Goal: Task Accomplishment & Management: Complete application form

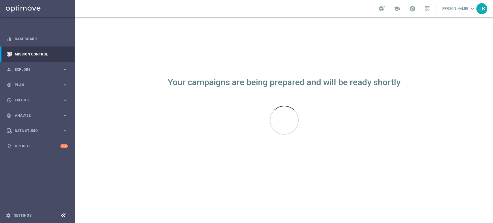
click at [24, 80] on div "gps_fixed Plan keyboard_arrow_right" at bounding box center [37, 84] width 75 height 15
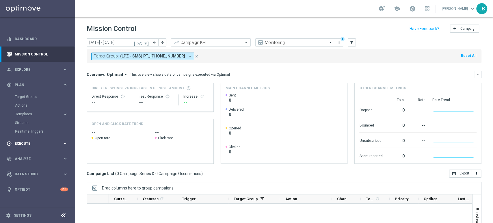
click at [28, 141] on div "play_circle_outline Execute" at bounding box center [35, 143] width 56 height 5
click at [48, 110] on link "Campaign Builder" at bounding box center [37, 112] width 45 height 5
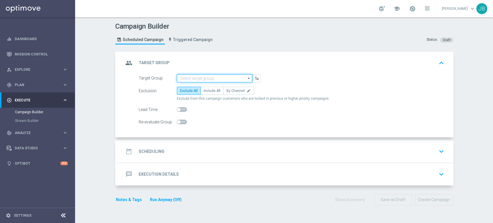
click at [190, 75] on input at bounding box center [214, 78] width 75 height 8
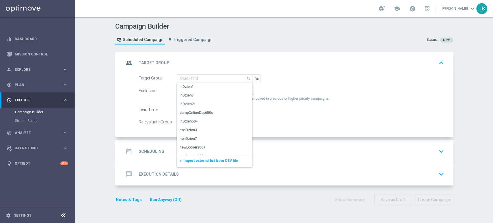
click at [191, 157] on div "add Import external list from CSV file" at bounding box center [214, 161] width 75 height 12
click at [190, 160] on span "Import external list from CSV file" at bounding box center [211, 161] width 55 height 4
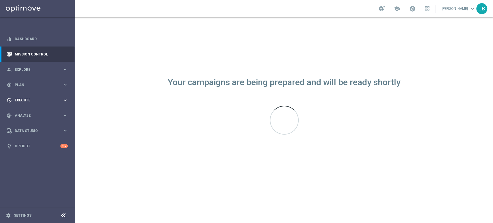
click at [30, 98] on div "play_circle_outline Execute" at bounding box center [35, 100] width 56 height 5
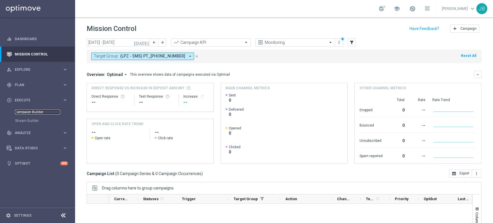
click at [42, 113] on link "Campaign Builder" at bounding box center [37, 112] width 45 height 5
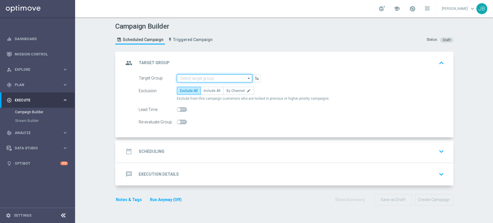
click at [192, 79] on input at bounding box center [214, 78] width 75 height 8
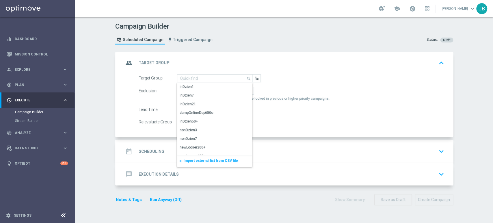
click at [199, 161] on span "Import external list from CSV file" at bounding box center [211, 161] width 55 height 4
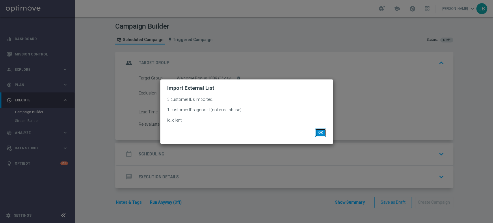
click at [315, 132] on button "OK" at bounding box center [320, 133] width 11 height 8
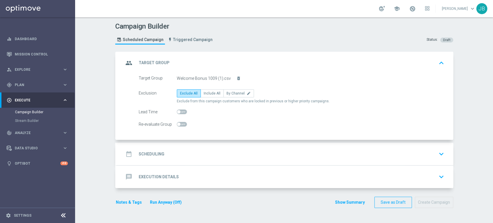
click at [208, 97] on div "Exclusion Exclude All Include All By Channel edit Exclude from this campaign cu…" at bounding box center [292, 96] width 306 height 14
click at [208, 96] on label "Include All" at bounding box center [212, 93] width 23 height 8
click at [207, 96] on input "Include All" at bounding box center [206, 94] width 4 height 4
radio input "true"
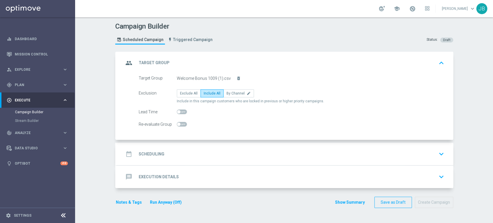
click at [188, 149] on div "date_range Scheduling keyboard_arrow_down" at bounding box center [285, 154] width 323 height 11
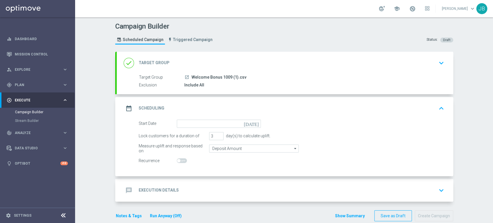
click at [191, 128] on form "Start Date today Lock customers for a duration of 3 day(s) to calculate uplift.…" at bounding box center [292, 142] width 306 height 45
click at [191, 127] on form "Start Date today Lock customers for a duration of 3 day(s) to calculate uplift.…" at bounding box center [292, 142] width 306 height 45
click at [192, 125] on input at bounding box center [219, 124] width 84 height 8
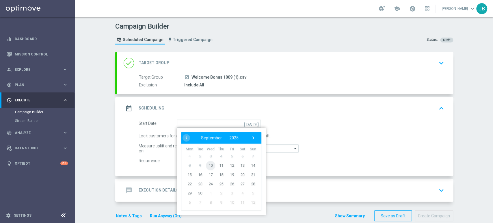
click at [207, 163] on span "10" at bounding box center [210, 165] width 9 height 9
type input "[DATE]"
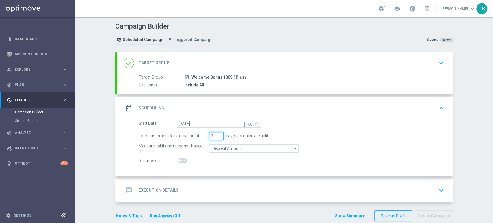
click at [215, 139] on input "3" at bounding box center [216, 136] width 14 height 8
click at [217, 138] on input "2" at bounding box center [216, 136] width 14 height 8
type input "1"
click at [217, 138] on input "1" at bounding box center [216, 136] width 14 height 8
click at [202, 189] on div "message Execution Details keyboard_arrow_down" at bounding box center [285, 190] width 323 height 11
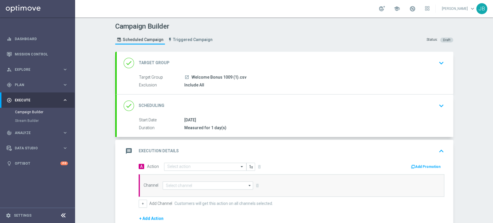
click at [193, 172] on div "A Action Select action delete_forever Add Promotion Channel arrow_drop_down Dra…" at bounding box center [291, 184] width 314 height 45
click at [192, 168] on input "text" at bounding box center [199, 166] width 64 height 5
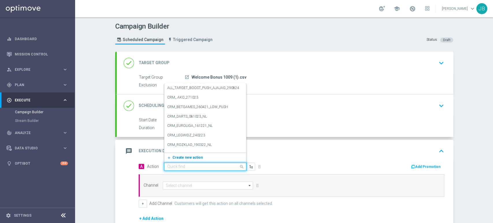
click at [188, 156] on span "Create new action" at bounding box center [188, 157] width 30 height 4
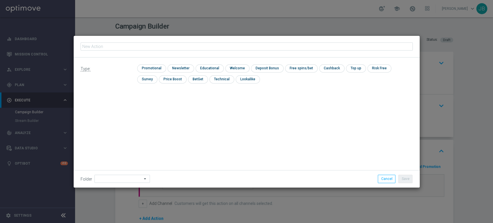
type input "3398308"
drag, startPoint x: 116, startPoint y: 50, endPoint x: 66, endPoint y: 41, distance: 50.9
click at [66, 41] on modal-container "3398308 Type: check Promotional check Newsletter check Educational check Welcom…" at bounding box center [246, 111] width 493 height 223
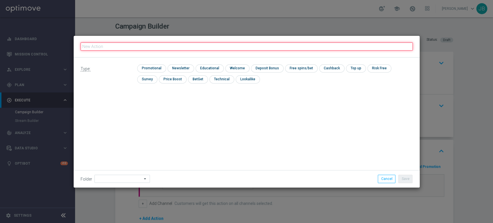
click at [114, 44] on input "text" at bounding box center [247, 46] width 332 height 8
paste input "(LPZ - TARGET) Welcome Bonus_10092025"
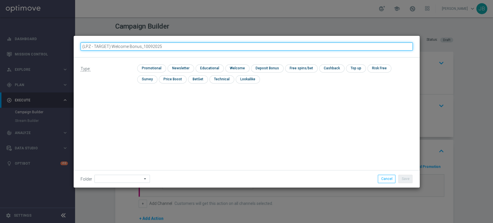
click at [89, 48] on input "(LPZ - TARGET) Welcome Bonus_10092025" at bounding box center [247, 46] width 332 height 8
type input "(LPZ - TARGET) Welcome Bonus_10092025"
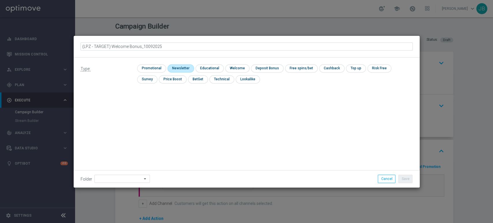
click at [190, 71] on input "checkbox" at bounding box center [180, 68] width 25 height 8
checkbox input "true"
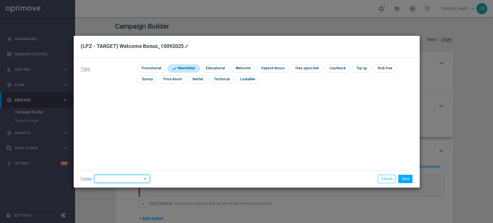
click at [107, 178] on input at bounding box center [122, 179] width 55 height 8
click at [119, 122] on div "[PERSON_NAME]" at bounding box center [122, 120] width 54 height 8
type input "[PERSON_NAME]"
click at [405, 175] on button "Save" at bounding box center [406, 179] width 14 height 8
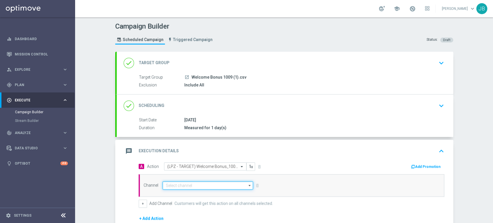
click at [201, 184] on input at bounding box center [208, 185] width 91 height 8
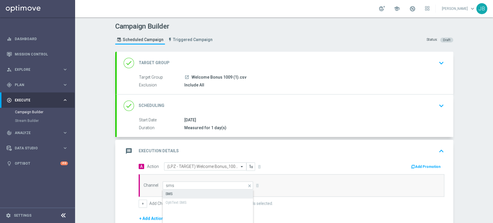
click at [200, 195] on div "SMS" at bounding box center [208, 194] width 91 height 8
type input "SMS"
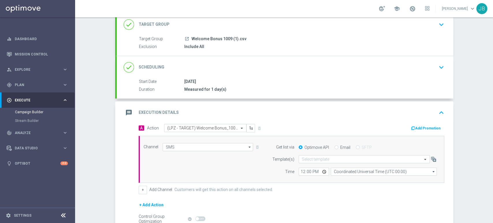
drag, startPoint x: 493, startPoint y: 148, endPoint x: 492, endPoint y: 211, distance: 63.0
click at [492, 211] on div "Campaign Builder Scheduled Campaign Triggered Campaign Status: Draft done Targe…" at bounding box center [284, 120] width 418 height 206
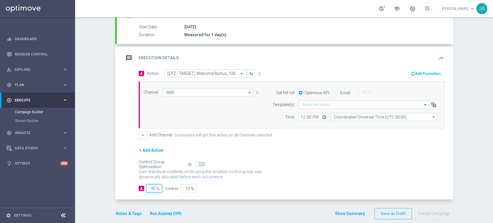
click at [149, 190] on input "90" at bounding box center [154, 188] width 16 height 8
type input "10"
type input "90"
type input "100"
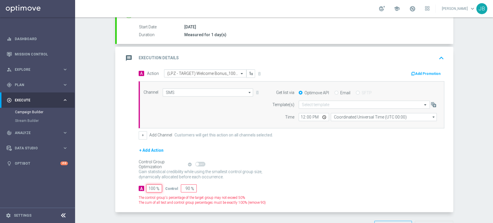
type input "0"
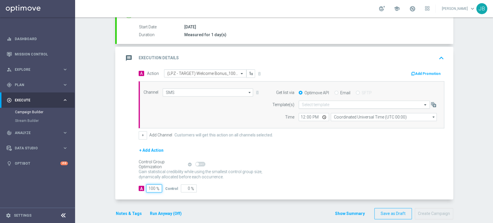
type input "100"
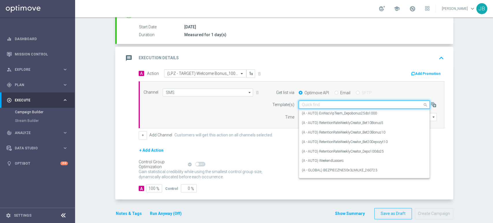
click at [340, 105] on input "text" at bounding box center [358, 104] width 113 height 5
paste input "(LPZ - TARGET) Welcome Bonus_10092025"
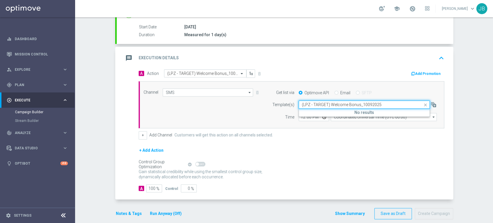
click at [304, 103] on input "(LPZ - TARGET) Welcome Bonus_10092025" at bounding box center [358, 104] width 113 height 5
click at [302, 115] on label "(LPZ - TARGET) Welcome Bonus_10092025" at bounding box center [335, 113] width 67 height 5
type input "(LPZ - TARGET) Welcome Bonus_10092025"
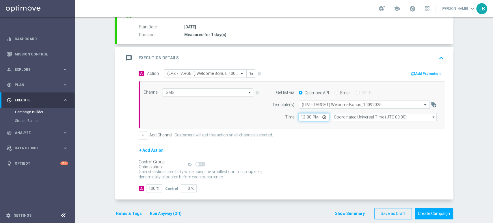
click at [300, 117] on input "12:00" at bounding box center [314, 117] width 30 height 8
type input "11:06"
click at [348, 116] on input "Coordinated Universal Time (UTC 00:00)" at bounding box center [384, 117] width 106 height 8
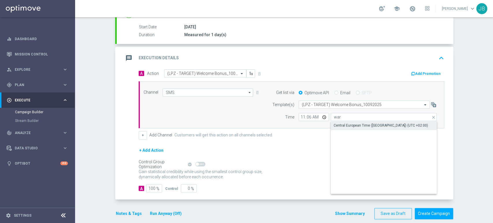
click at [350, 126] on div "Central European Time ([GEOGRAPHIC_DATA]) (UTC +02:00)" at bounding box center [381, 125] width 95 height 5
type input "Central European Time ([GEOGRAPHIC_DATA]) (UTC +02:00)"
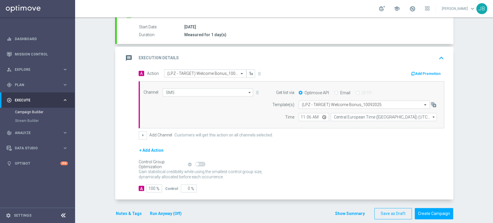
click at [170, 212] on button "Run Anyway (Off)" at bounding box center [165, 213] width 33 height 7
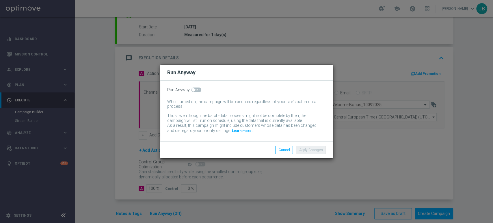
click at [198, 90] on span at bounding box center [196, 90] width 10 height 5
click at [198, 90] on input "checkbox" at bounding box center [196, 90] width 10 height 5
checkbox input "true"
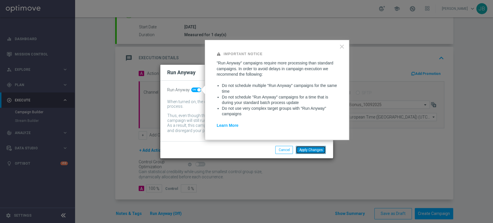
click at [324, 148] on button "Apply Changes" at bounding box center [311, 150] width 30 height 8
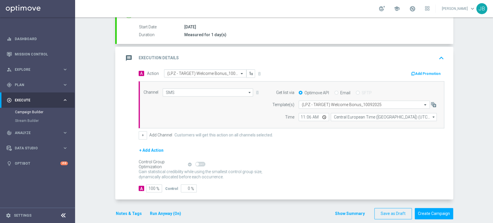
scroll to position [0, 0]
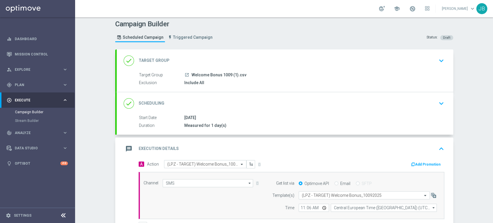
click at [493, 49] on div "Campaign Builder Scheduled Campaign Triggered Campaign Status: Draft done Targe…" at bounding box center [284, 120] width 418 height 206
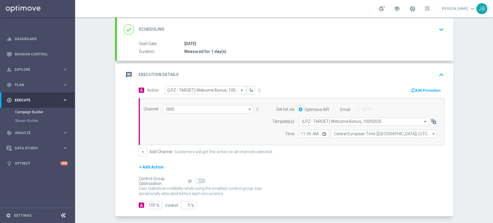
scroll to position [100, 0]
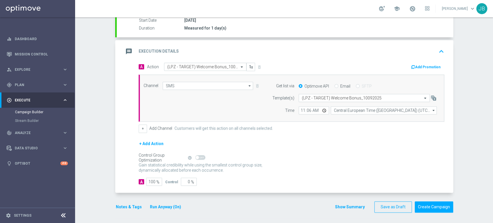
click at [493, 37] on div "Campaign Builder Scheduled Campaign Triggered Campaign Status: Draft done Targe…" at bounding box center [284, 120] width 418 height 206
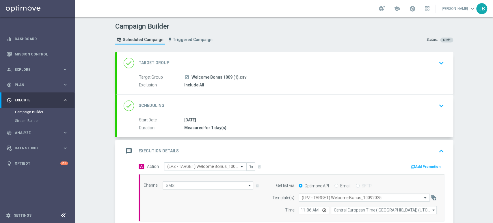
click at [432, 64] on div "done Target Group keyboard_arrow_down" at bounding box center [285, 63] width 323 height 11
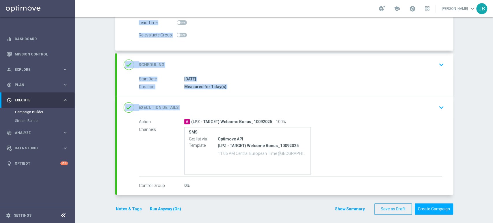
scroll to position [91, 0]
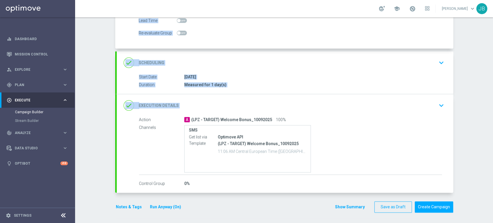
drag, startPoint x: 493, startPoint y: 57, endPoint x: 493, endPoint y: 117, distance: 59.8
click at [493, 117] on div "Campaign Builder Scheduled Campaign Triggered Campaign Status: Draft group Targ…" at bounding box center [284, 120] width 418 height 206
click at [346, 105] on div "done Execution Details keyboard_arrow_down" at bounding box center [285, 105] width 323 height 11
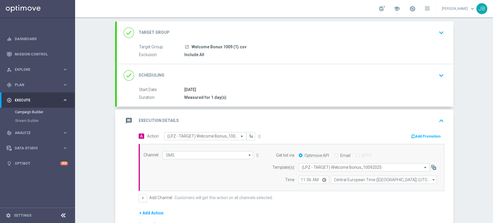
scroll to position [100, 0]
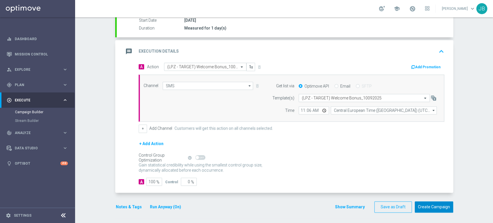
click at [433, 205] on button "Create Campaign" at bounding box center [434, 206] width 38 height 11
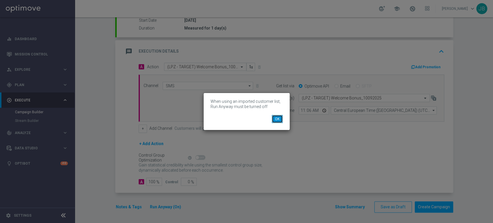
click at [280, 119] on button "OK" at bounding box center [277, 119] width 11 height 8
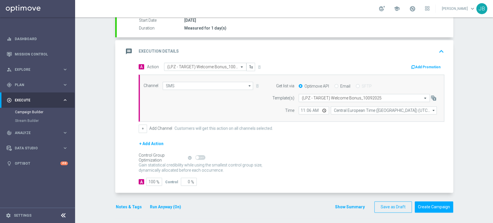
click at [493, 63] on div "Campaign Builder Scheduled Campaign Triggered Campaign Status: Draft done Targe…" at bounding box center [284, 120] width 418 height 206
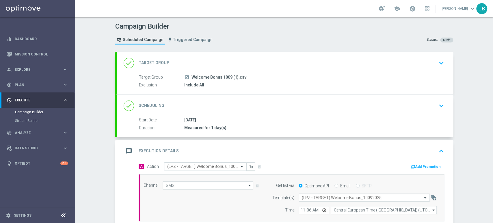
click at [394, 68] on div "done Target Group keyboard_arrow_down" at bounding box center [285, 63] width 323 height 11
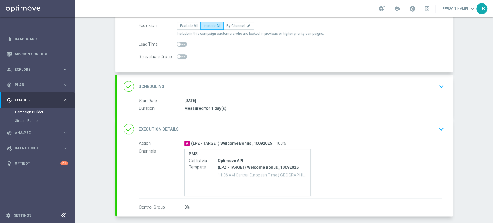
scroll to position [80, 0]
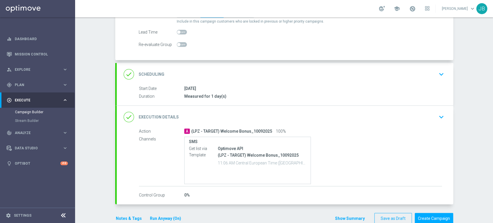
click at [411, 71] on div "done Scheduling keyboard_arrow_down" at bounding box center [285, 74] width 323 height 11
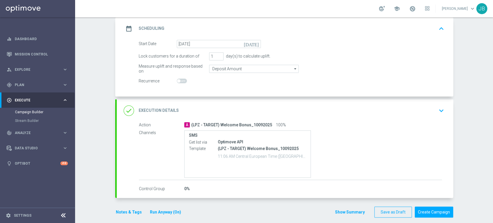
click at [437, 114] on icon "keyboard_arrow_down" at bounding box center [441, 110] width 9 height 9
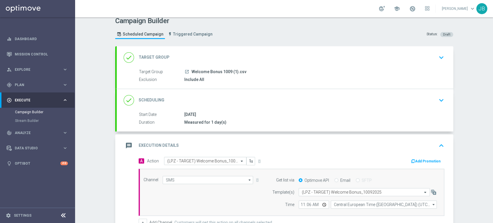
scroll to position [1, 0]
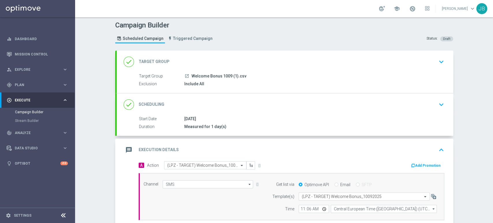
click at [327, 60] on div "done Target Group keyboard_arrow_down" at bounding box center [285, 61] width 323 height 11
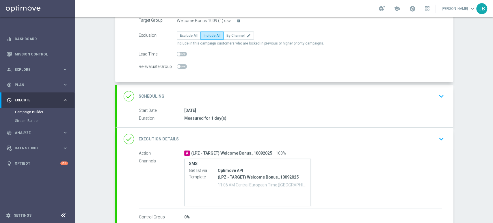
scroll to position [91, 0]
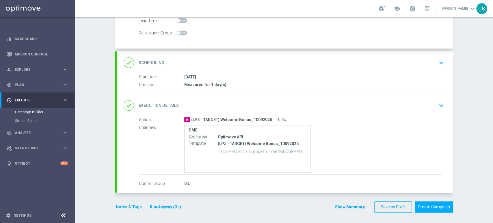
drag, startPoint x: 493, startPoint y: 91, endPoint x: 489, endPoint y: 167, distance: 76.4
click at [489, 167] on div "Campaign Builder Scheduled Campaign Triggered Campaign Status: Draft group Targ…" at bounding box center [284, 120] width 418 height 206
click at [493, 63] on div "Campaign Builder Scheduled Campaign Triggered Campaign Status: Draft group Targ…" at bounding box center [284, 120] width 418 height 206
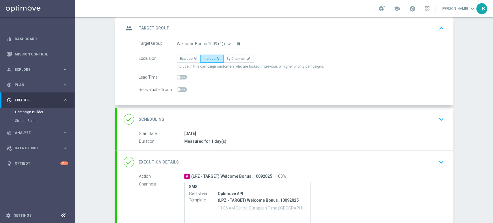
scroll to position [42, 0]
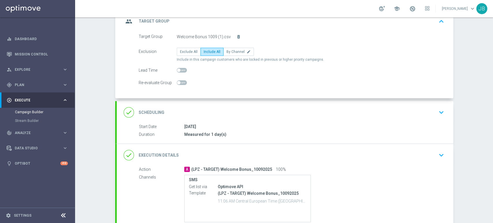
click at [423, 116] on div "done Scheduling keyboard_arrow_down" at bounding box center [285, 112] width 323 height 11
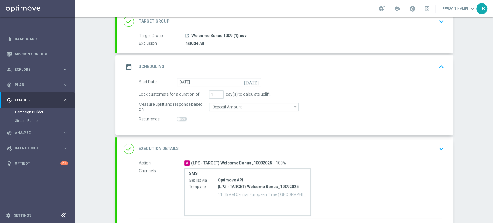
scroll to position [78, 0]
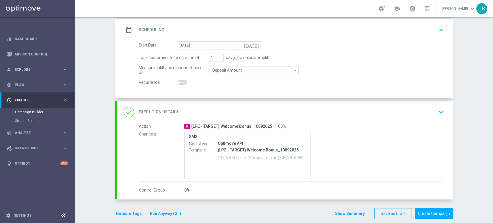
click at [395, 110] on div "done Execution Details keyboard_arrow_down" at bounding box center [285, 112] width 323 height 11
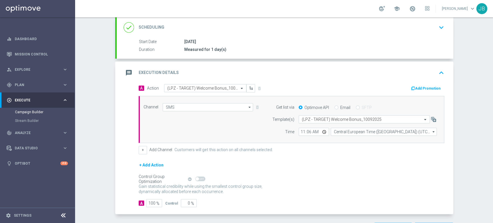
scroll to position [100, 0]
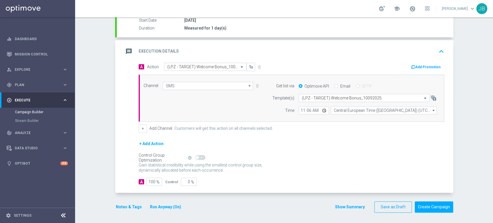
click at [164, 204] on button "Run Anyway (On)" at bounding box center [165, 206] width 32 height 7
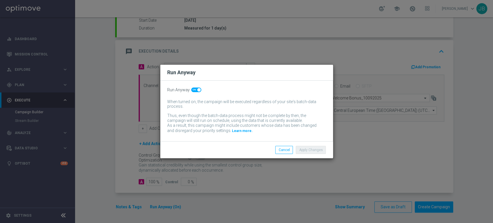
click at [193, 87] on div "Run Anyway When turned on, the campaign will be executed regardless of your sit…" at bounding box center [246, 111] width 173 height 61
click at [193, 89] on span at bounding box center [196, 90] width 10 height 5
click at [193, 89] on input "checkbox" at bounding box center [196, 90] width 10 height 5
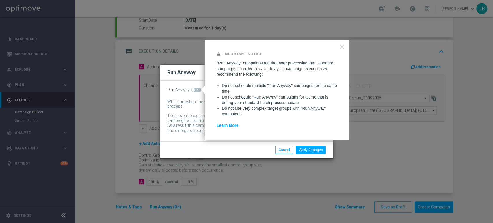
click at [196, 89] on span at bounding box center [196, 90] width 10 height 5
click at [196, 89] on input "checkbox" at bounding box center [196, 90] width 10 height 5
checkbox input "true"
click at [283, 149] on button "Cancel" at bounding box center [284, 150] width 18 height 8
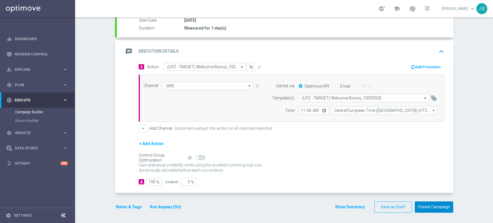
click at [443, 209] on button "Create Campaign" at bounding box center [434, 206] width 38 height 11
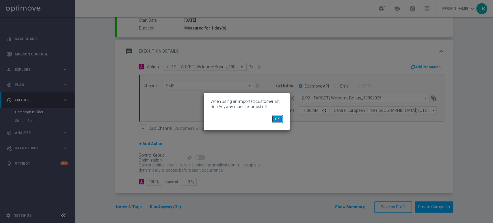
click at [280, 121] on button "OK" at bounding box center [277, 119] width 11 height 8
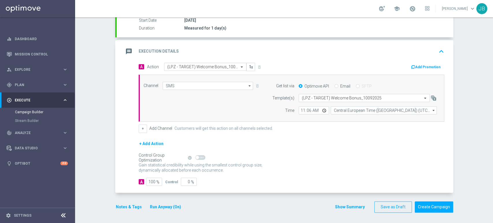
click at [170, 207] on button "Run Anyway (On)" at bounding box center [165, 206] width 32 height 7
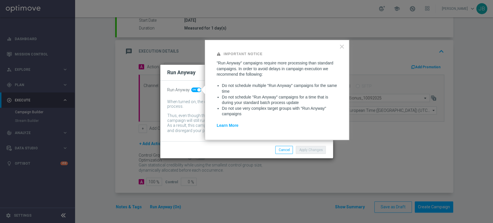
click at [193, 89] on span at bounding box center [196, 90] width 10 height 5
click at [193, 89] on input "checkbox" at bounding box center [196, 90] width 10 height 5
checkbox input "false"
click at [342, 45] on button "×" at bounding box center [341, 46] width 5 height 9
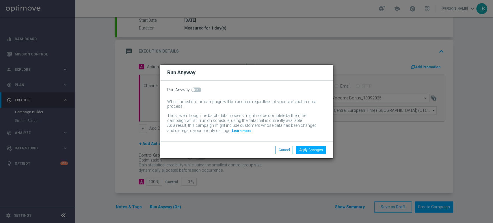
drag, startPoint x: 493, startPoint y: 49, endPoint x: 392, endPoint y: 14, distance: 106.5
click at [468, 38] on modal-container "Run Anyway Run Anyway When turned on, the campaign will be executed regardless …" at bounding box center [246, 111] width 493 height 223
click at [285, 147] on button "Cancel" at bounding box center [284, 150] width 18 height 8
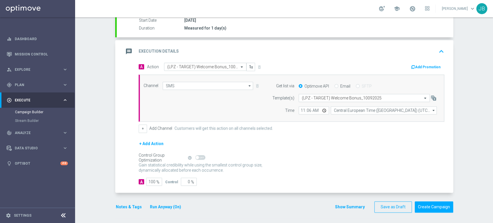
scroll to position [0, 0]
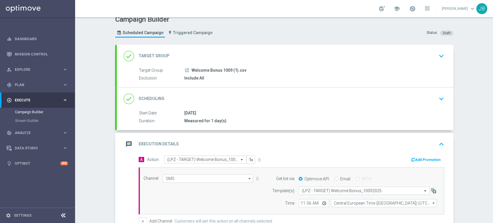
click at [493, 50] on div "Campaign Builder Scheduled Campaign Triggered Campaign Status: Draft done Targe…" at bounding box center [284, 120] width 418 height 206
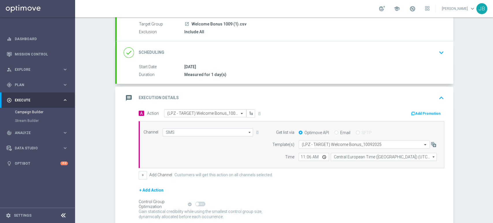
scroll to position [79, 0]
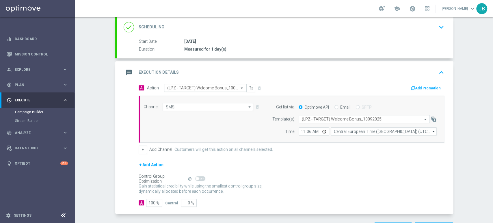
drag, startPoint x: 493, startPoint y: 146, endPoint x: 493, endPoint y: 197, distance: 50.3
click at [493, 197] on div "Campaign Builder Scheduled Campaign Triggered Campaign Status: Draft done Targe…" at bounding box center [284, 120] width 418 height 206
click at [470, 183] on div "Campaign Builder Scheduled Campaign Triggered Campaign Status: Draft done Targe…" at bounding box center [284, 120] width 418 height 206
click at [486, 179] on div "Campaign Builder Scheduled Campaign Triggered Campaign Status: Draft done Targe…" at bounding box center [284, 120] width 418 height 206
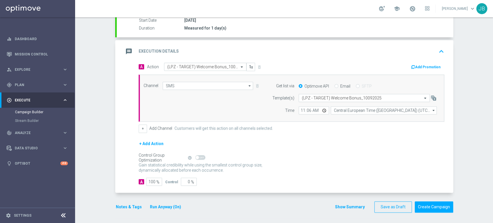
click at [487, 63] on div "Campaign Builder Scheduled Campaign Triggered Campaign Status: Draft done Targe…" at bounding box center [284, 120] width 418 height 206
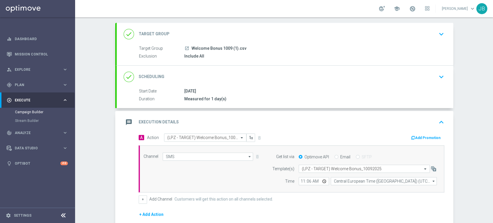
scroll to position [16, 0]
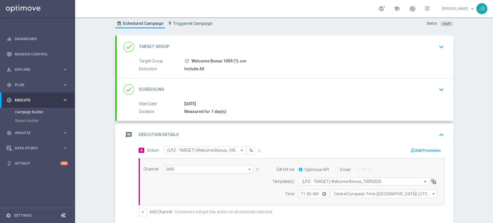
click at [437, 58] on div "launch Welcome Bonus 1009 (1).csv" at bounding box center [313, 61] width 258 height 6
click at [437, 49] on icon "keyboard_arrow_down" at bounding box center [441, 46] width 9 height 9
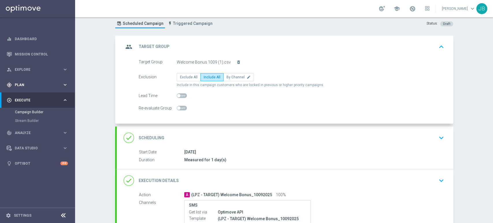
click at [30, 90] on div "gps_fixed Plan keyboard_arrow_right" at bounding box center [37, 84] width 75 height 15
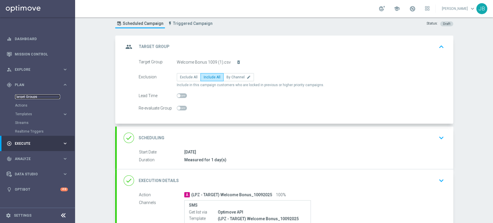
click at [31, 97] on link "Target Groups" at bounding box center [37, 97] width 45 height 5
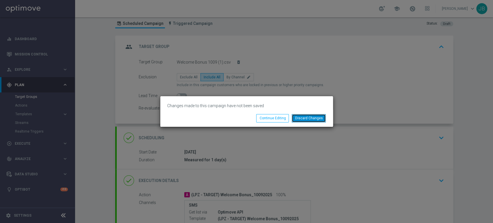
click at [305, 117] on button "Discard Changes" at bounding box center [309, 118] width 34 height 8
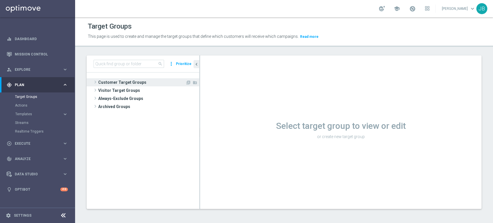
click at [95, 84] on span at bounding box center [95, 82] width 6 height 7
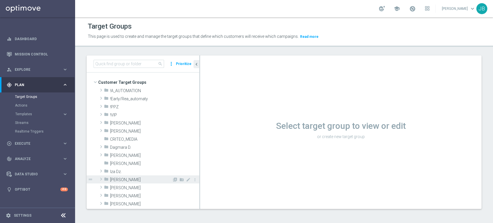
click at [137, 181] on span "[PERSON_NAME]" at bounding box center [141, 179] width 62 height 5
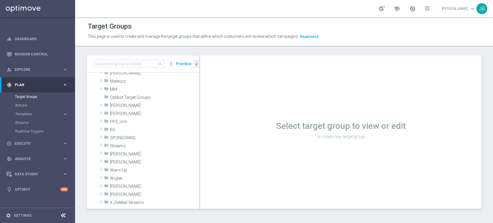
scroll to position [107, 0]
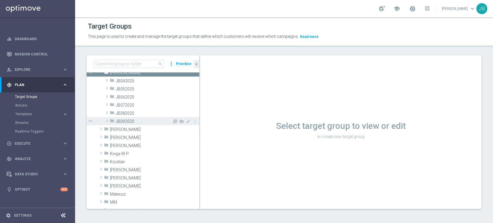
click at [150, 122] on span "JB092025" at bounding box center [144, 121] width 56 height 5
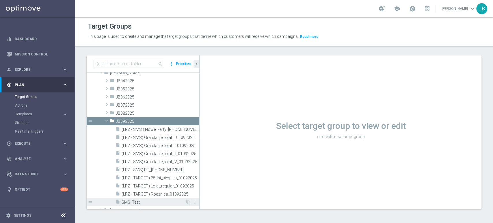
click at [147, 200] on span "SMS_Test" at bounding box center [154, 202] width 64 height 5
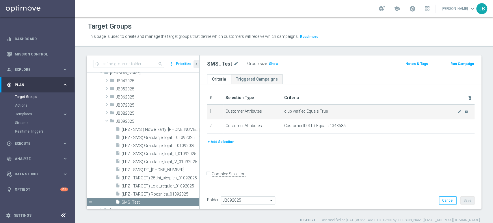
click at [468, 111] on td "club verified Equals True mode_edit delete_forever" at bounding box center [378, 112] width 193 height 14
click at [464, 112] on icon "delete_forever" at bounding box center [466, 111] width 5 height 5
click at [464, 111] on icon "delete_forever" at bounding box center [466, 111] width 5 height 5
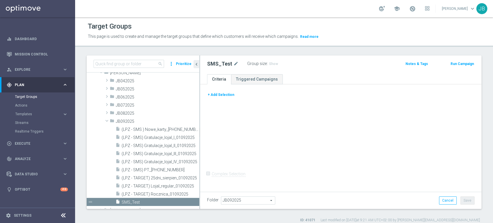
click at [223, 94] on button "+ Add Selection" at bounding box center [221, 95] width 28 height 6
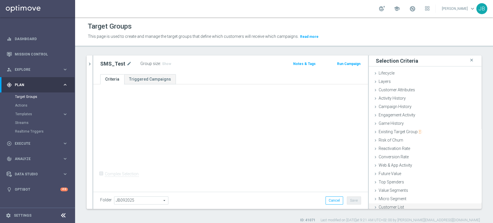
click at [403, 206] on div "Customer List done" at bounding box center [425, 207] width 113 height 9
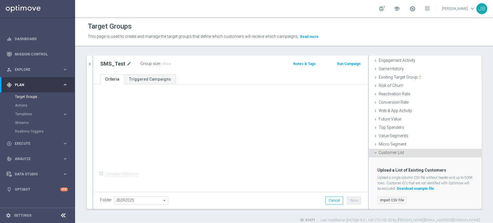
click at [382, 200] on label "Import CSV File" at bounding box center [392, 200] width 29 height 7
click at [0, 0] on input "Import CSV File" at bounding box center [0, 0] width 0 height 0
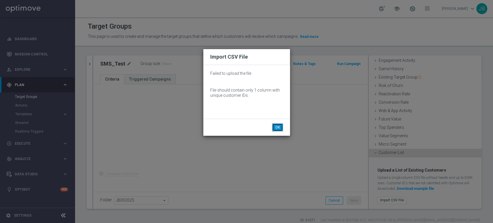
click at [275, 129] on button "OK" at bounding box center [277, 127] width 11 height 8
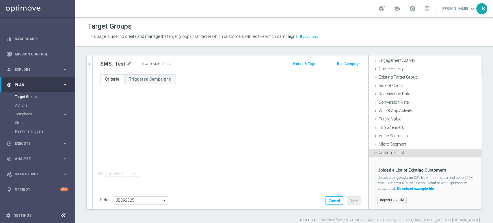
click at [385, 198] on label "Import CSV File" at bounding box center [392, 200] width 29 height 7
click at [0, 0] on input "Import CSV File" at bounding box center [0, 0] width 0 height 0
click at [389, 201] on label "Import CSV File" at bounding box center [392, 200] width 29 height 7
click at [0, 0] on input "Import CSV File" at bounding box center [0, 0] width 0 height 0
click at [385, 203] on label "Import CSV File" at bounding box center [392, 200] width 29 height 7
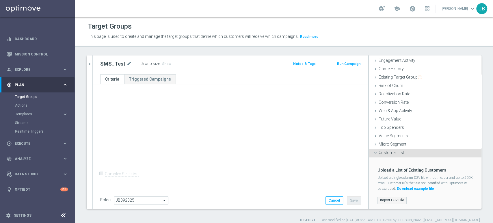
click at [0, 0] on input "Import CSV File" at bounding box center [0, 0] width 0 height 0
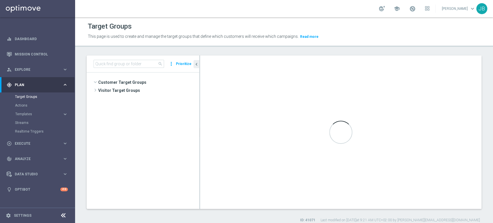
scroll to position [142, 0]
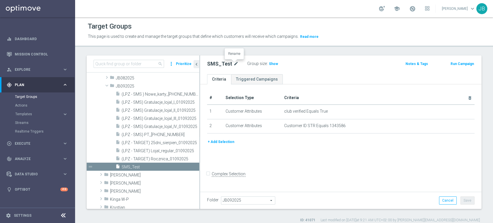
click at [234, 66] on icon "mode_edit" at bounding box center [236, 63] width 5 height 7
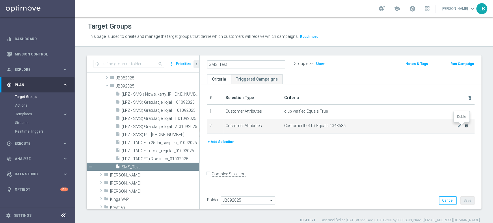
click at [464, 127] on icon "delete_forever" at bounding box center [466, 125] width 5 height 5
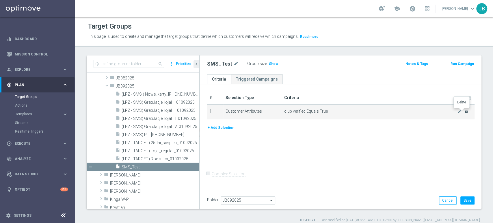
click at [464, 110] on icon "delete_forever" at bounding box center [466, 111] width 5 height 5
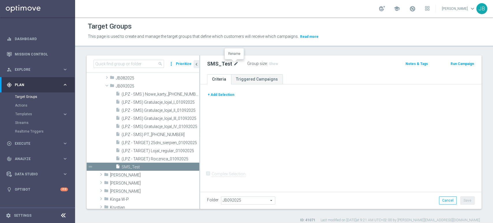
click at [234, 64] on icon "mode_edit" at bounding box center [236, 63] width 5 height 7
type input "(LPZ - TARGET) Welcome Bonus_09092025"
click at [221, 97] on button "+ Add Selection" at bounding box center [221, 95] width 28 height 6
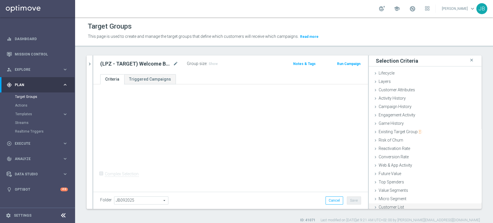
click at [452, 208] on div "Customer List done" at bounding box center [425, 207] width 113 height 9
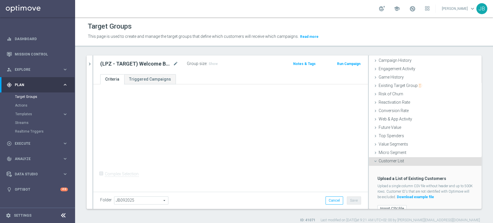
scroll to position [51, 0]
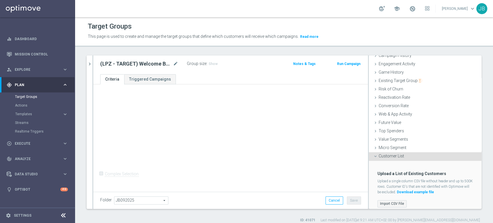
click at [398, 202] on label "Import CSV File" at bounding box center [392, 203] width 29 height 7
click at [0, 0] on input "Import CSV File" at bounding box center [0, 0] width 0 height 0
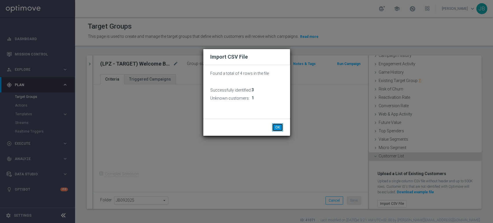
click at [280, 128] on button "OK" at bounding box center [277, 127] width 11 height 8
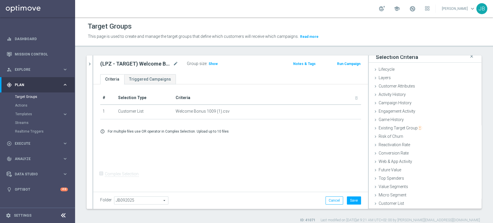
scroll to position [3, 0]
click at [355, 200] on button "Save" at bounding box center [354, 201] width 14 height 8
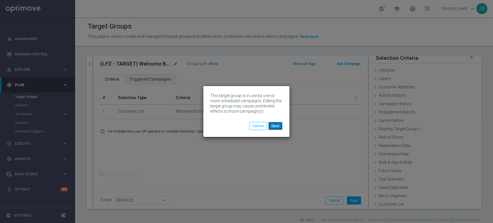
click at [271, 124] on button "Save" at bounding box center [275, 126] width 14 height 8
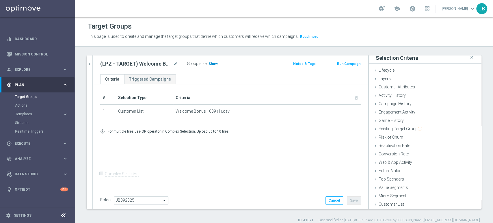
click at [212, 65] on span "Show" at bounding box center [213, 64] width 9 height 4
click at [42, 147] on div "play_circle_outline Execute keyboard_arrow_right" at bounding box center [37, 143] width 75 height 15
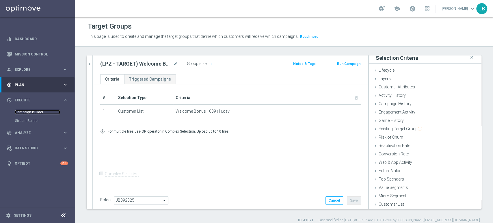
click at [49, 111] on link "Campaign Builder" at bounding box center [37, 112] width 45 height 5
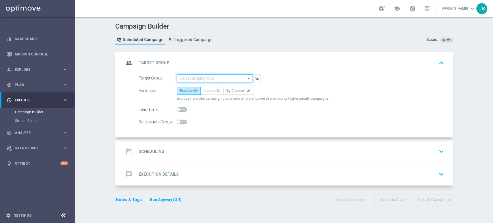
click at [200, 79] on input at bounding box center [214, 78] width 75 height 8
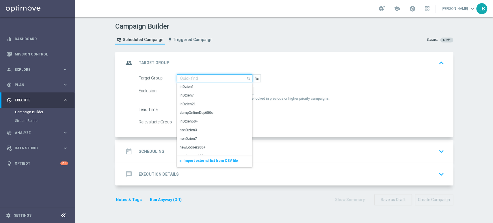
paste input "(LPZ - TARGET) Welcome Bonus_09092025"
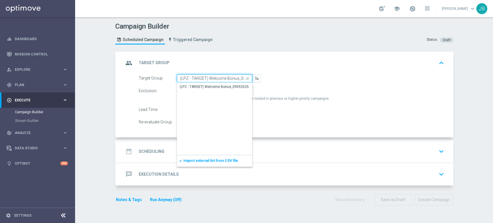
scroll to position [0, 10]
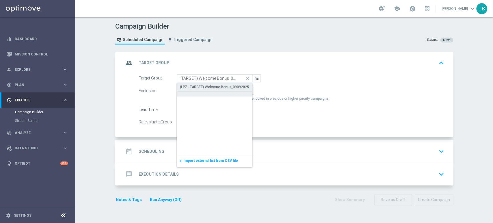
click at [201, 85] on div "(LPZ - TARGET) Welcome Bonus_09092025" at bounding box center [214, 86] width 69 height 5
type input "(LPZ - TARGET) Welcome Bonus_09092025"
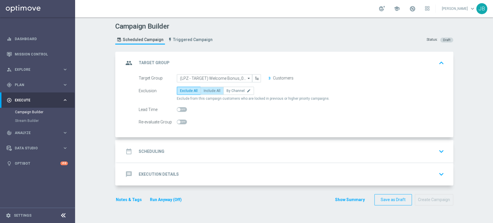
click at [207, 87] on label "Include All" at bounding box center [212, 91] width 23 height 8
click at [207, 90] on input "Include All" at bounding box center [206, 92] width 4 height 4
radio input "true"
click at [196, 155] on div "date_range Scheduling keyboard_arrow_down" at bounding box center [285, 151] width 323 height 11
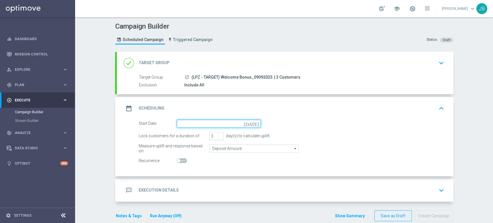
click at [185, 125] on input at bounding box center [219, 124] width 84 height 8
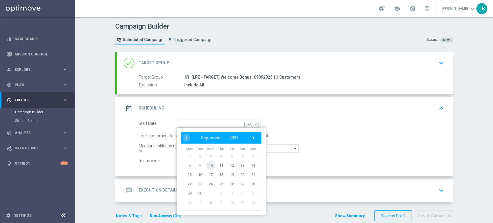
click at [209, 164] on span "10" at bounding box center [210, 165] width 9 height 9
type input "[DATE]"
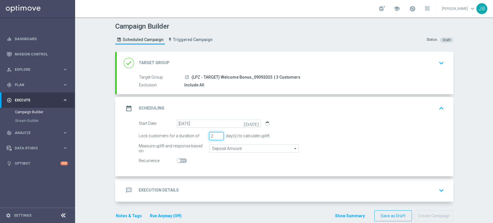
click at [216, 137] on input "2" at bounding box center [216, 136] width 14 height 8
type input "1"
click at [216, 137] on input "1" at bounding box center [216, 136] width 14 height 8
click at [186, 184] on div "message Execution Details keyboard_arrow_down" at bounding box center [285, 190] width 337 height 23
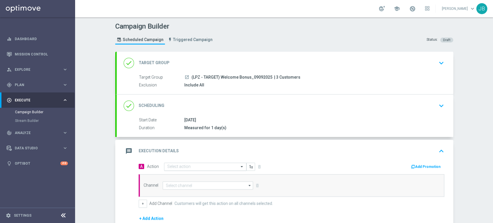
click at [184, 165] on input "text" at bounding box center [199, 166] width 64 height 5
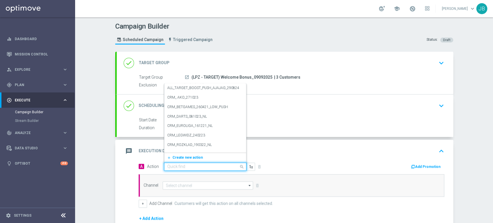
paste input "(LPZ - TARGET) Welcome Bonus_09092025"
type input "(LPZ - TARGET) Welcome Bonus_09092025"
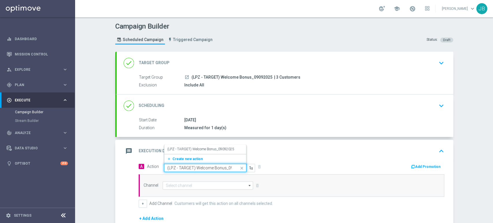
scroll to position [0, 12]
click at [185, 143] on div "message Execution Details keyboard_arrow_up" at bounding box center [285, 151] width 337 height 23
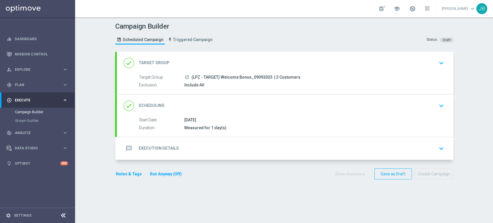
click at [181, 152] on div "message Execution Details keyboard_arrow_down" at bounding box center [285, 148] width 323 height 11
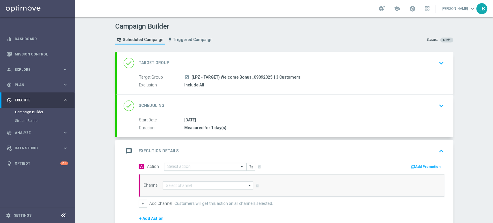
click at [177, 168] on input "text" at bounding box center [199, 166] width 64 height 5
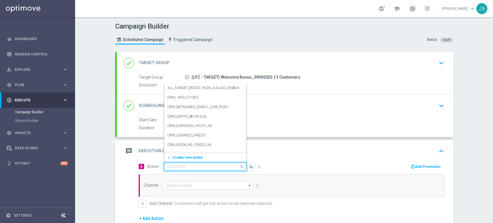
paste input "(LPZ - TARGET) Welcome Bonus_09092025"
type input "(LPZ - TARGET) Welcome Bonus_09092025"
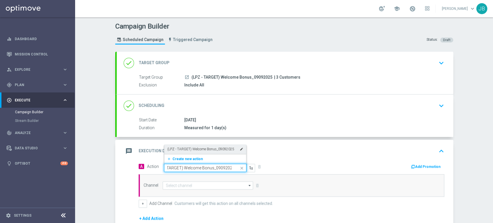
click at [175, 147] on label "(LPZ - TARGET) Welcome Bonus_09092025" at bounding box center [200, 149] width 67 height 5
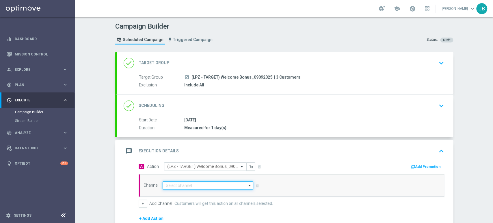
click at [169, 186] on input at bounding box center [208, 185] width 91 height 8
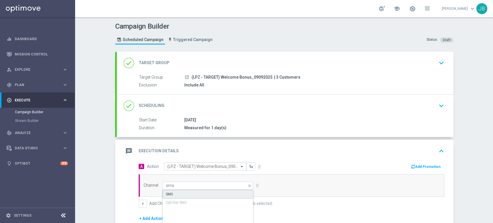
click at [171, 193] on div "SMS" at bounding box center [208, 194] width 91 height 9
type input "SMS"
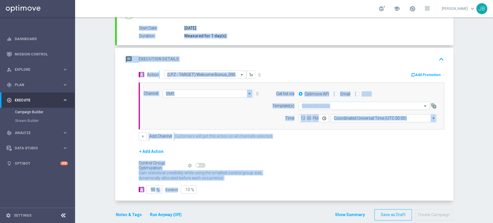
drag, startPoint x: 493, startPoint y: 112, endPoint x: 493, endPoint y: 180, distance: 67.9
click at [493, 180] on div "Campaign Builder Scheduled Campaign Triggered Campaign Status: Draft done Targe…" at bounding box center [284, 120] width 418 height 206
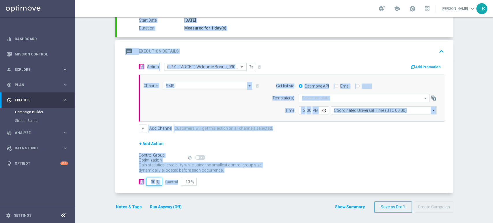
click at [149, 184] on input "90" at bounding box center [154, 182] width 16 height 8
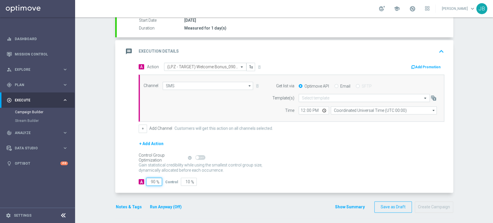
type input "0"
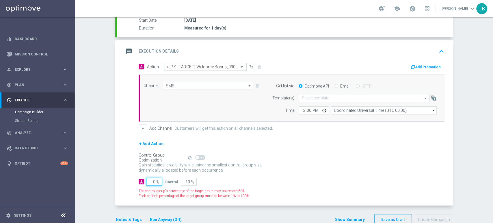
type input "100"
type input "0"
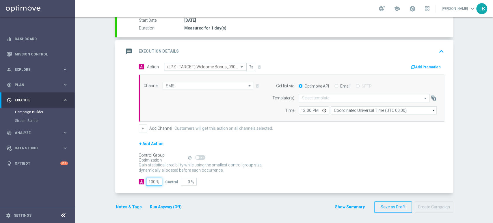
type input "100"
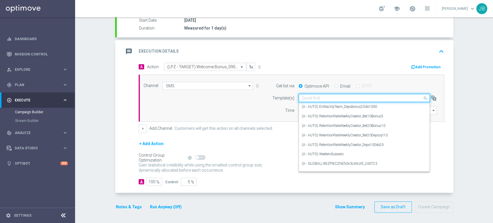
click at [319, 97] on input "text" at bounding box center [358, 98] width 113 height 5
paste input "(LPZ - TARGET) Welcome Bonus_09092025"
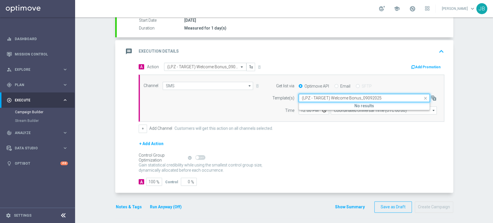
click at [299, 97] on div "(LPZ - TARGET) Welcome Bonus_09092025" at bounding box center [364, 98] width 131 height 5
type input "(LPZ - TARGET) Welcome Bonus_09092025"
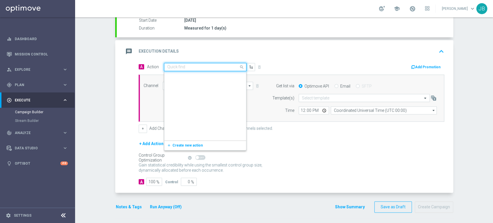
click at [190, 65] on input "text" at bounding box center [199, 67] width 64 height 5
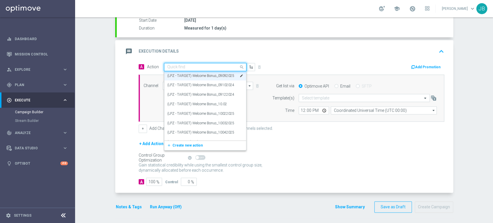
click at [180, 68] on input "text" at bounding box center [199, 67] width 64 height 5
paste input "(LPZ - TARGET) Welcome Bonus_10092025"
type input "(LPZ - TARGET) Welcome Bonus_10092025"
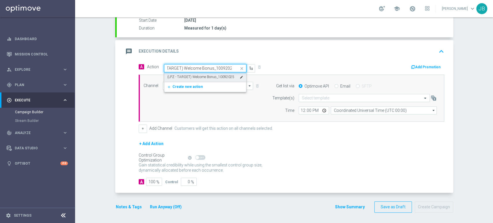
click at [181, 79] on div "(LPZ - TARGET) Welcome Bonus_10092025 edit" at bounding box center [205, 77] width 76 height 10
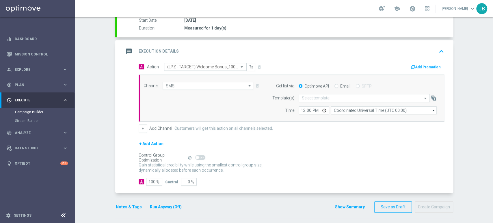
click at [324, 98] on input "text" at bounding box center [358, 98] width 113 height 5
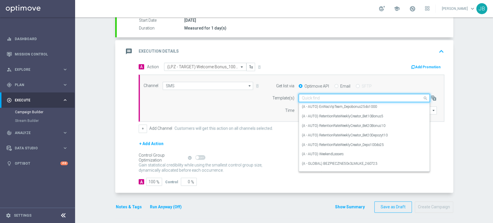
paste input "(LPZ - TARGET) Welcome Bonus_10092025"
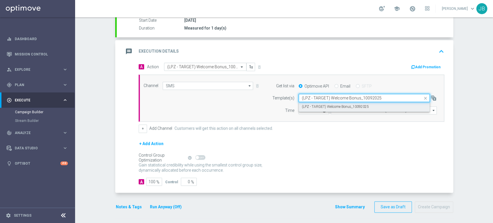
click at [322, 105] on label "(LPZ - TARGET) Welcome Bonus_10092025" at bounding box center [335, 106] width 67 height 5
type input "(LPZ - TARGET) Welcome Bonus_10092025"
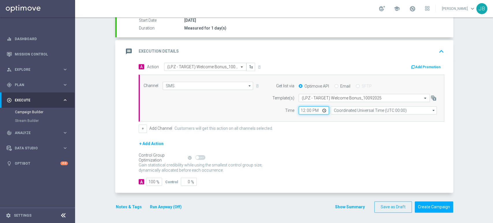
click at [301, 110] on input "12:00" at bounding box center [314, 110] width 30 height 8
type input "11:27"
click at [301, 151] on div "+ Add Action" at bounding box center [292, 147] width 306 height 14
click at [493, 27] on div "Campaign Builder Scheduled Campaign Triggered Campaign Status: Draft done Targe…" at bounding box center [284, 120] width 418 height 206
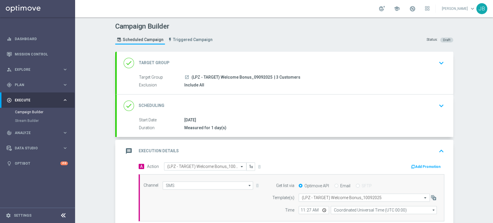
click at [421, 61] on div "done Target Group keyboard_arrow_down" at bounding box center [285, 63] width 323 height 11
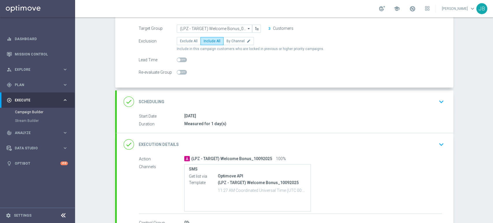
scroll to position [66, 0]
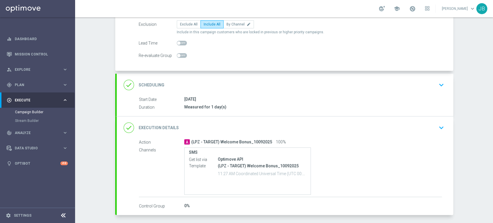
click at [404, 87] on div "done Scheduling keyboard_arrow_down" at bounding box center [285, 84] width 323 height 11
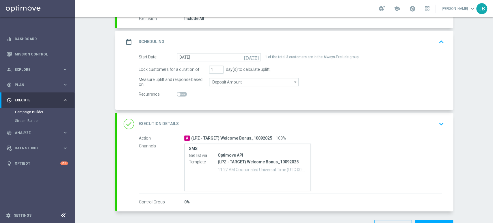
scroll to position [85, 0]
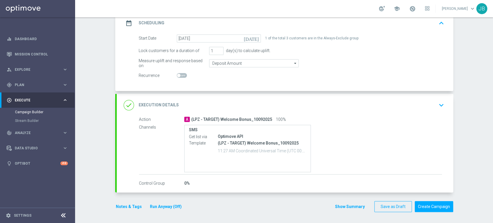
click at [378, 108] on div "done Execution Details keyboard_arrow_down" at bounding box center [285, 105] width 323 height 11
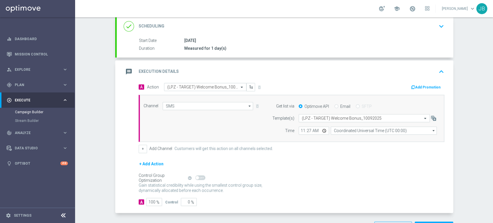
scroll to position [100, 0]
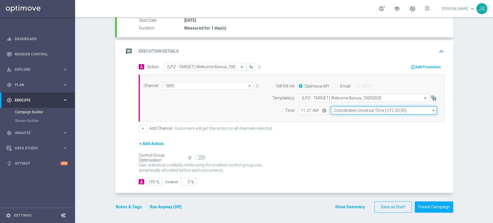
click at [347, 111] on input "Coordinated Universal Time (UTC 00:00)" at bounding box center [384, 110] width 106 height 8
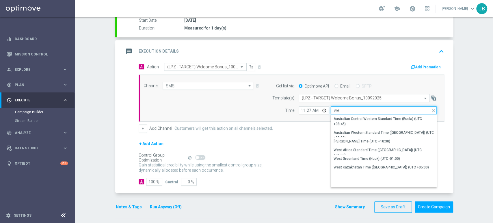
type input "w"
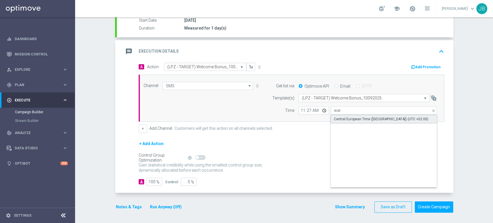
click at [347, 117] on div "Central European Time ([GEOGRAPHIC_DATA]) (UTC +02:00)" at bounding box center [381, 118] width 95 height 5
type input "Central European Time ([GEOGRAPHIC_DATA]) (UTC +02:00)"
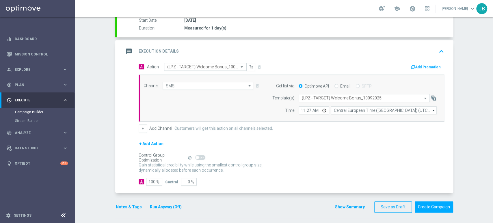
click at [154, 206] on button "Run Anyway (Off)" at bounding box center [165, 206] width 33 height 7
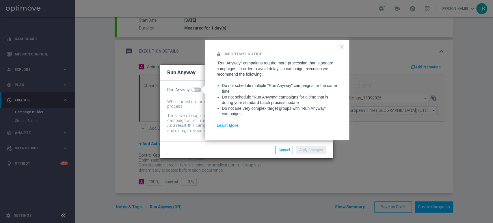
click at [199, 90] on span at bounding box center [196, 90] width 10 height 5
click at [199, 90] on input "checkbox" at bounding box center [196, 90] width 10 height 5
checkbox input "true"
click at [320, 153] on button "Apply Changes" at bounding box center [311, 150] width 30 height 8
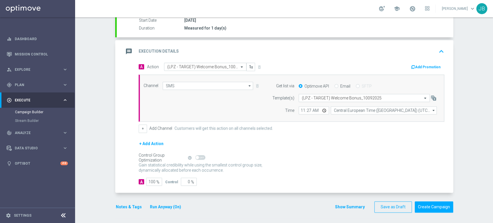
click at [493, 55] on div "Campaign Builder Scheduled Campaign Triggered Campaign Status: Draft done Targe…" at bounding box center [284, 120] width 418 height 206
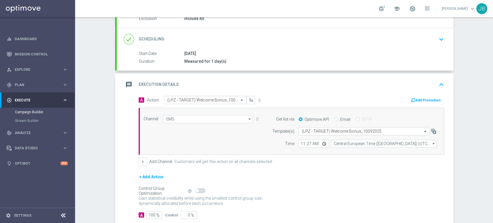
scroll to position [58, 0]
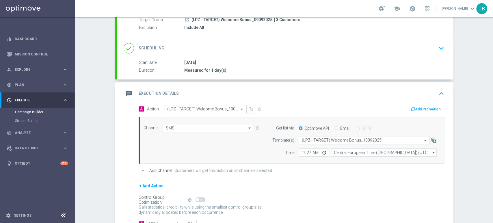
click at [386, 48] on div "done Scheduling keyboard_arrow_down" at bounding box center [285, 48] width 323 height 11
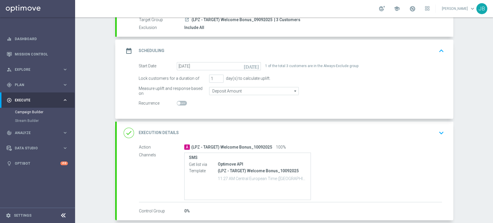
scroll to position [85, 0]
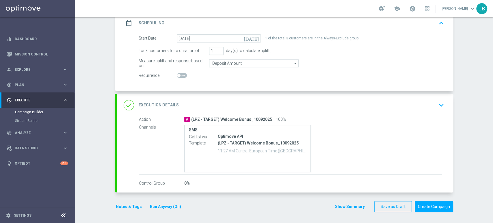
click at [437, 107] on icon "keyboard_arrow_down" at bounding box center [441, 105] width 9 height 9
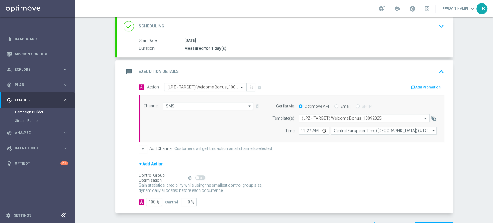
scroll to position [100, 0]
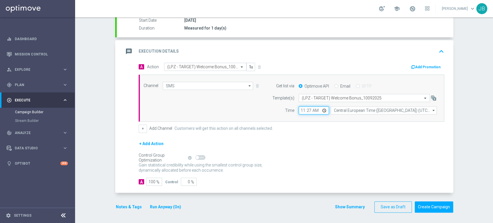
click at [307, 108] on input "11:27" at bounding box center [314, 110] width 30 height 8
type input "11:23"
click at [359, 163] on div "Gain statistical credibility while using the smallest control group size, dynam…" at bounding box center [292, 168] width 306 height 14
click at [425, 208] on button "Create Campaign" at bounding box center [434, 206] width 38 height 11
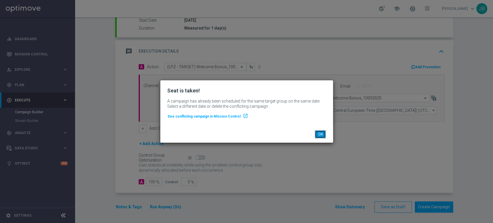
click at [321, 135] on button "OK" at bounding box center [320, 134] width 11 height 8
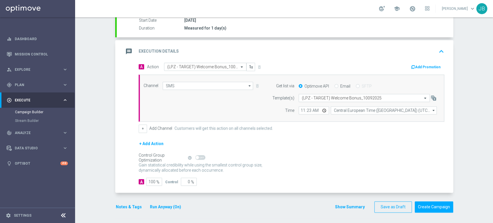
click at [157, 206] on button "Run Anyway (On)" at bounding box center [165, 206] width 32 height 7
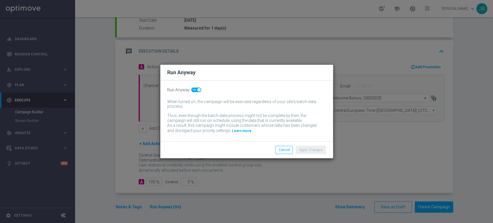
click at [197, 90] on span at bounding box center [198, 89] width 3 height 3
click at [197, 90] on input "checkbox" at bounding box center [196, 90] width 10 height 5
checkbox input "false"
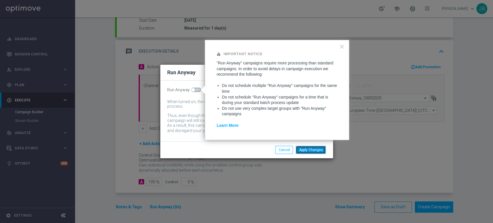
click at [302, 150] on button "Apply Changes" at bounding box center [311, 150] width 30 height 8
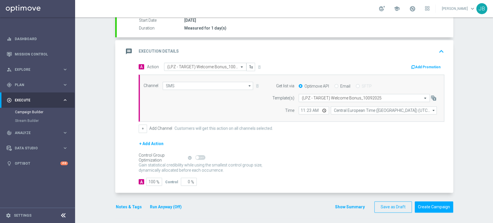
click at [493, 50] on div "Campaign Builder Scheduled Campaign Triggered Campaign Status: Draft done Targe…" at bounding box center [284, 120] width 418 height 206
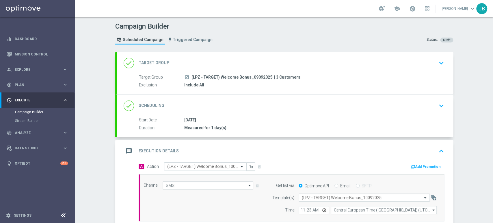
click at [244, 78] on span "(LPZ - TARGET) Welcome Bonus_09092025" at bounding box center [232, 77] width 81 height 5
click at [257, 66] on div "done Target Group keyboard_arrow_down" at bounding box center [285, 63] width 323 height 11
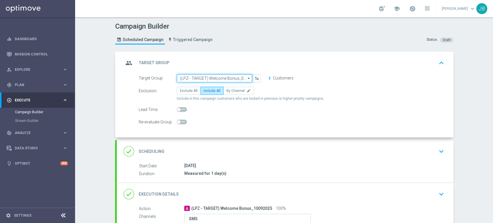
click at [236, 78] on input "(LPZ - TARGET) Welcome Bonus_09092025" at bounding box center [214, 78] width 75 height 8
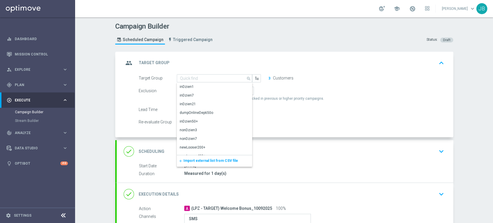
click at [289, 101] on form "Target Group (LPZ - TARGET) Welcome Bonus_09092025 search Show Selected 0 of Na…" at bounding box center [292, 100] width 306 height 52
type input "(LPZ - TARGET) Welcome Bonus_09092025"
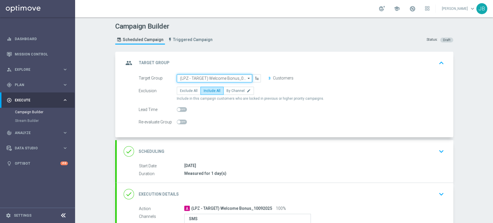
click at [235, 81] on input "(LPZ - TARGET) Welcome Bonus_09092025" at bounding box center [214, 78] width 75 height 8
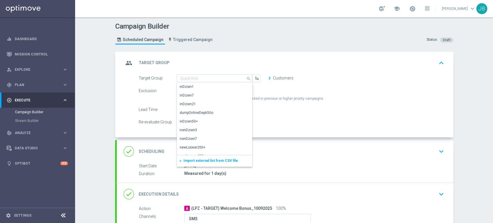
click at [196, 159] on span "Import external list from CSV file" at bounding box center [211, 161] width 55 height 4
type input "(LPZ - TARGET) Welcome Bonus_09092025"
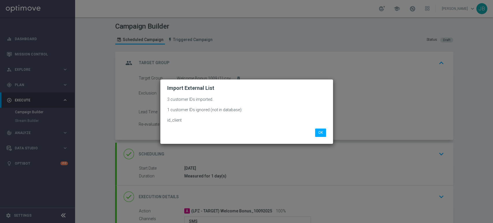
click at [493, 184] on modal-container "Import External List 3 customer IDs imported. 1 customer IDs ignored (not in da…" at bounding box center [246, 111] width 493 height 223
click at [320, 132] on button "OK" at bounding box center [320, 133] width 11 height 8
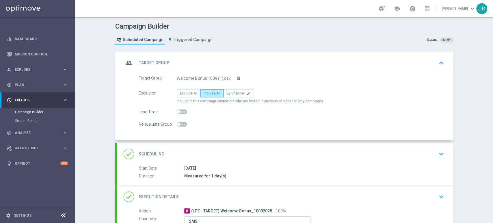
click at [493, 194] on div "Campaign Builder Scheduled Campaign Triggered Campaign Status: Draft group Targ…" at bounding box center [284, 120] width 418 height 206
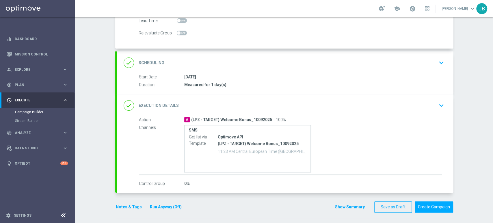
click at [304, 64] on div "done Scheduling keyboard_arrow_down" at bounding box center [285, 62] width 323 height 11
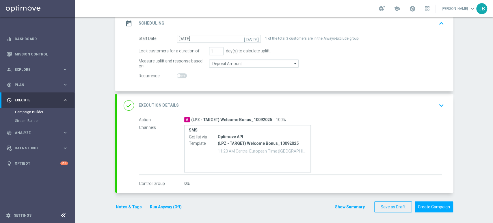
click at [250, 101] on div "done Execution Details keyboard_arrow_down" at bounding box center [285, 105] width 323 height 11
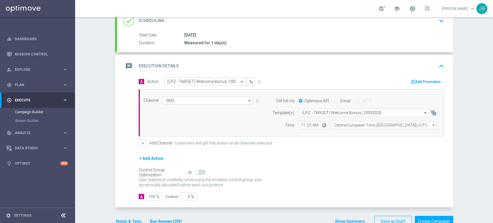
scroll to position [79, 0]
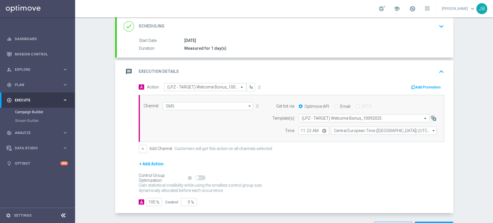
click at [486, 59] on div "Campaign Builder Scheduled Campaign Triggered Campaign Status: Draft done Targe…" at bounding box center [284, 120] width 418 height 206
click at [493, 56] on div "Campaign Builder Scheduled Campaign Triggered Campaign Status: Draft done Targe…" at bounding box center [284, 120] width 418 height 206
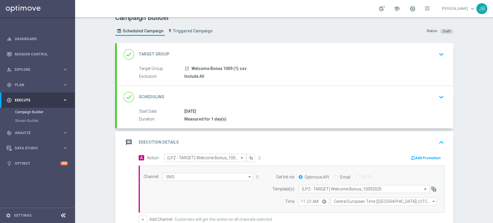
scroll to position [0, 0]
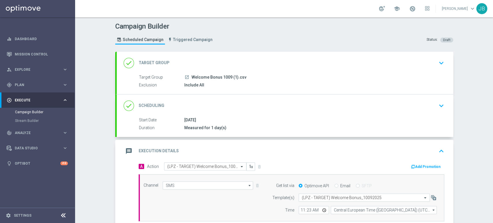
click at [416, 102] on div "done Scheduling keyboard_arrow_down" at bounding box center [285, 105] width 323 height 11
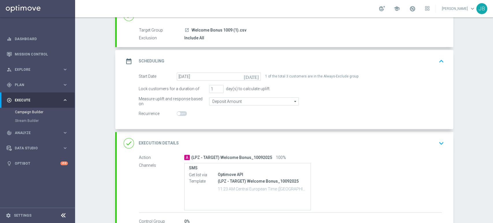
scroll to position [53, 0]
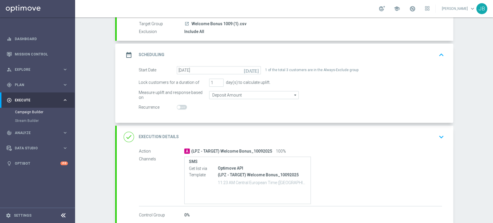
click at [427, 131] on div "done Execution Details keyboard_arrow_down" at bounding box center [285, 136] width 323 height 11
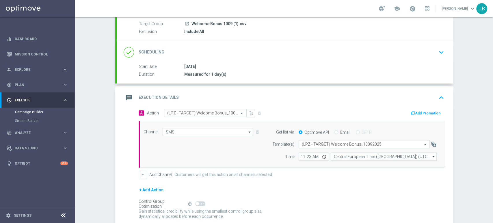
scroll to position [100, 0]
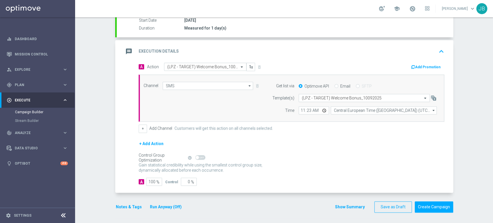
click at [493, 62] on div "Campaign Builder Scheduled Campaign Triggered Campaign Status: Draft done Targe…" at bounding box center [284, 120] width 418 height 206
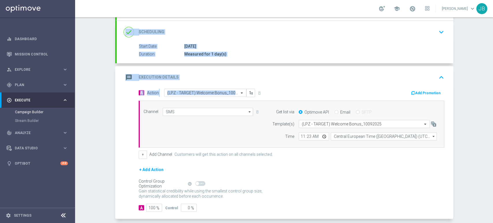
drag, startPoint x: 493, startPoint y: 62, endPoint x: 493, endPoint y: 156, distance: 94.2
click at [493, 156] on div "Campaign Builder Scheduled Campaign Triggered Campaign Status: Draft done Targe…" at bounding box center [284, 120] width 418 height 206
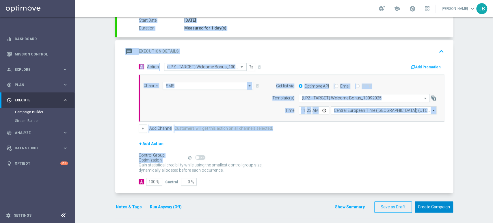
click at [434, 210] on button "Create Campaign" at bounding box center [434, 206] width 38 height 11
